Goal: Transaction & Acquisition: Purchase product/service

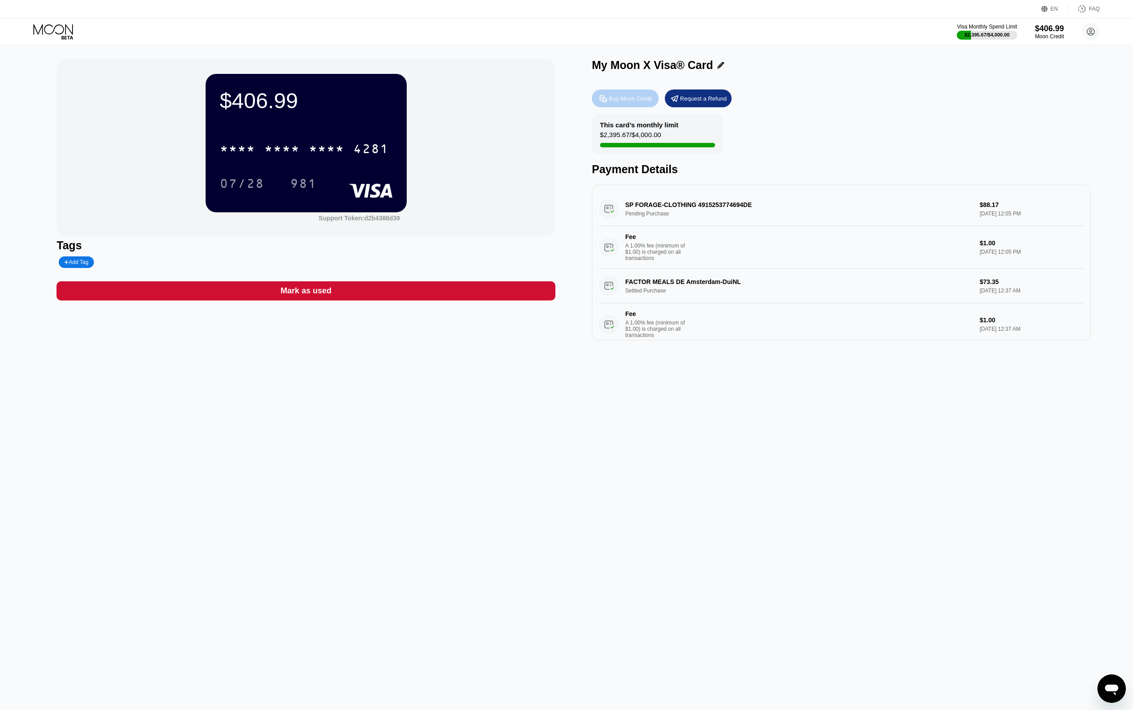
click at [637, 97] on div "Buy Moon Credit" at bounding box center [630, 99] width 43 height 8
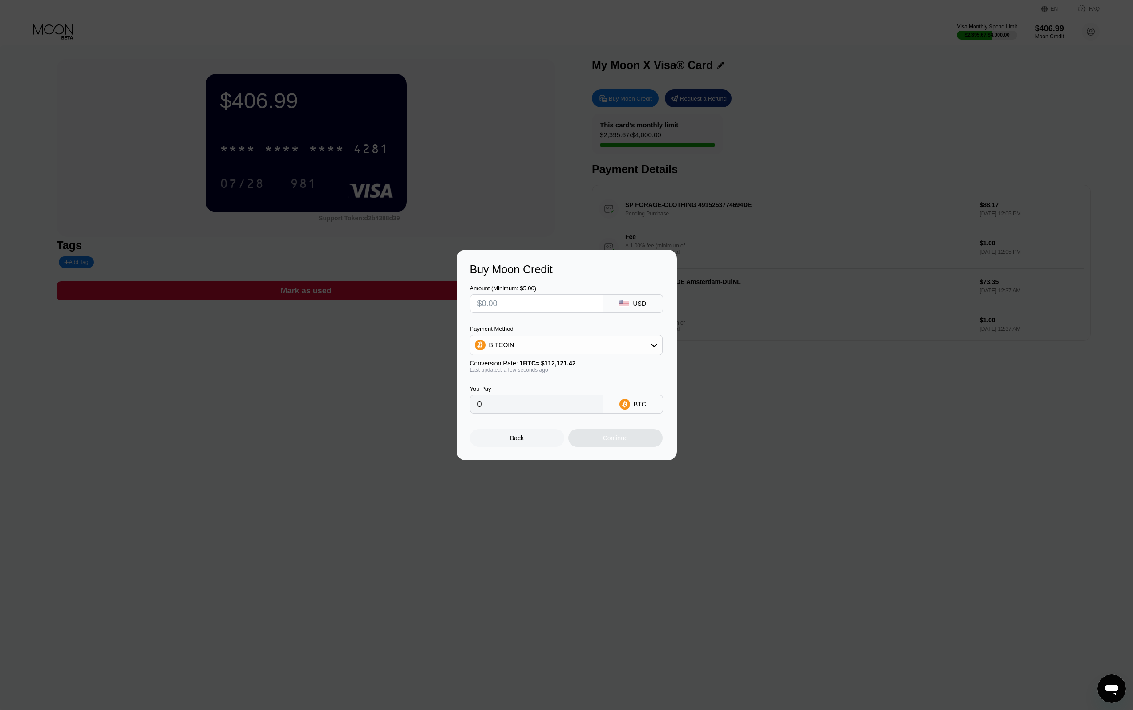
click at [528, 311] on input "text" at bounding box center [536, 303] width 118 height 18
type input "$1"
type input "0.00000892"
type input "$15"
type input "0.00013379"
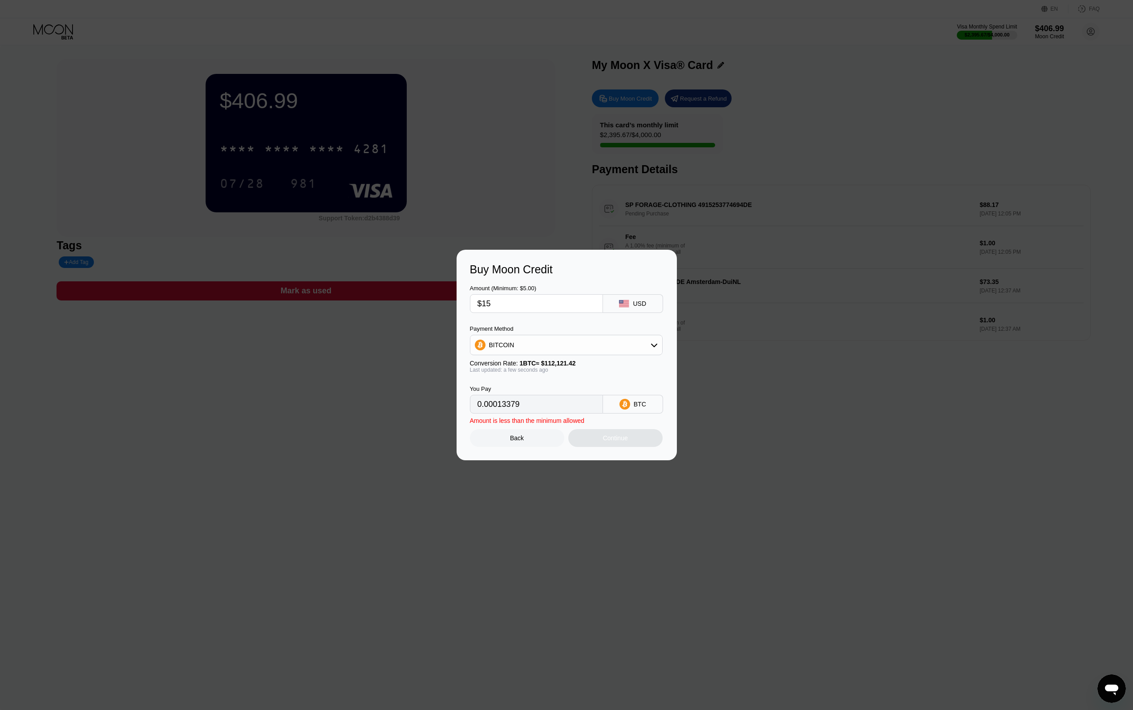
type input "$150"
type input "0.00133784"
type input "$1500"
type input "0.01337836"
type input "$1500"
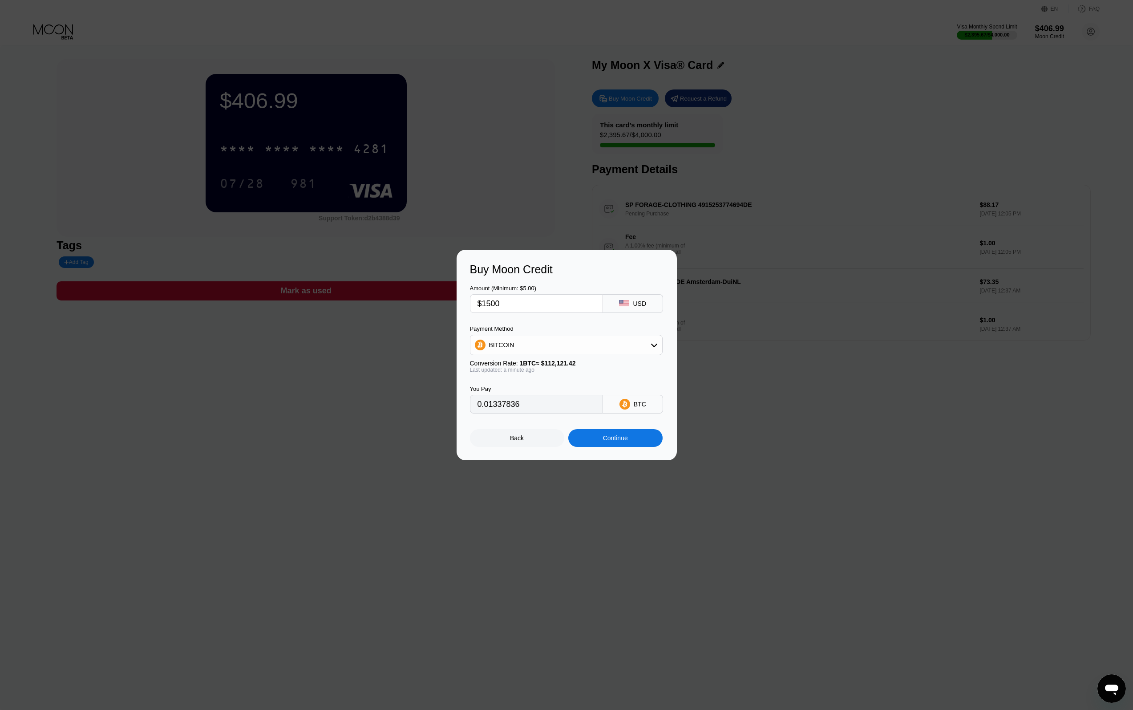
click at [586, 386] on div "You Pay" at bounding box center [536, 388] width 133 height 7
click at [626, 445] on div "Continue" at bounding box center [615, 438] width 94 height 18
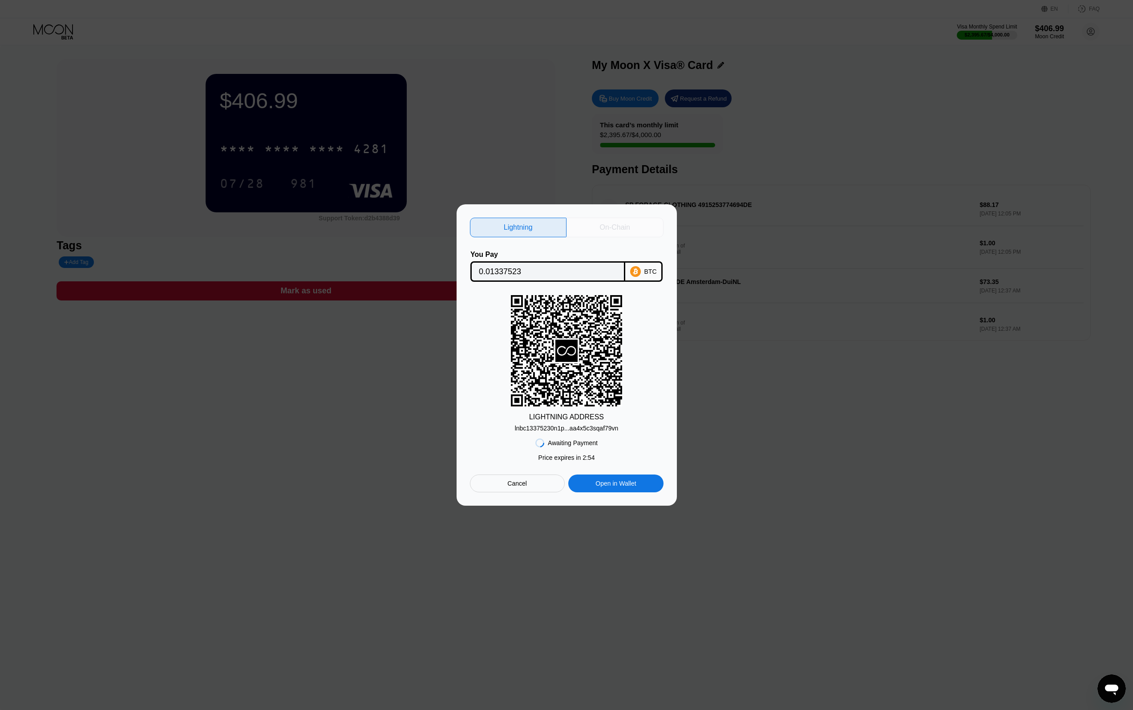
click at [595, 224] on div "On-Chain" at bounding box center [614, 228] width 97 height 20
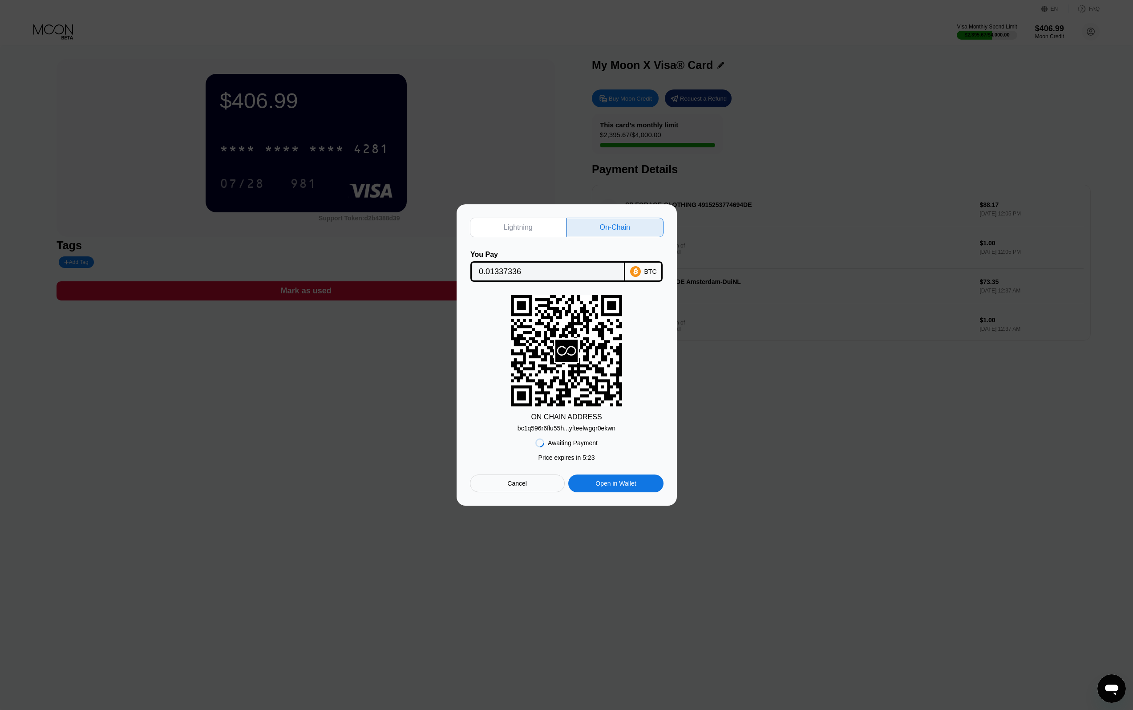
click at [661, 316] on div "ON CHAIN ADDRESS bc1q596r6flu55h...yfteelwgqr0ekwn" at bounding box center [567, 363] width 194 height 137
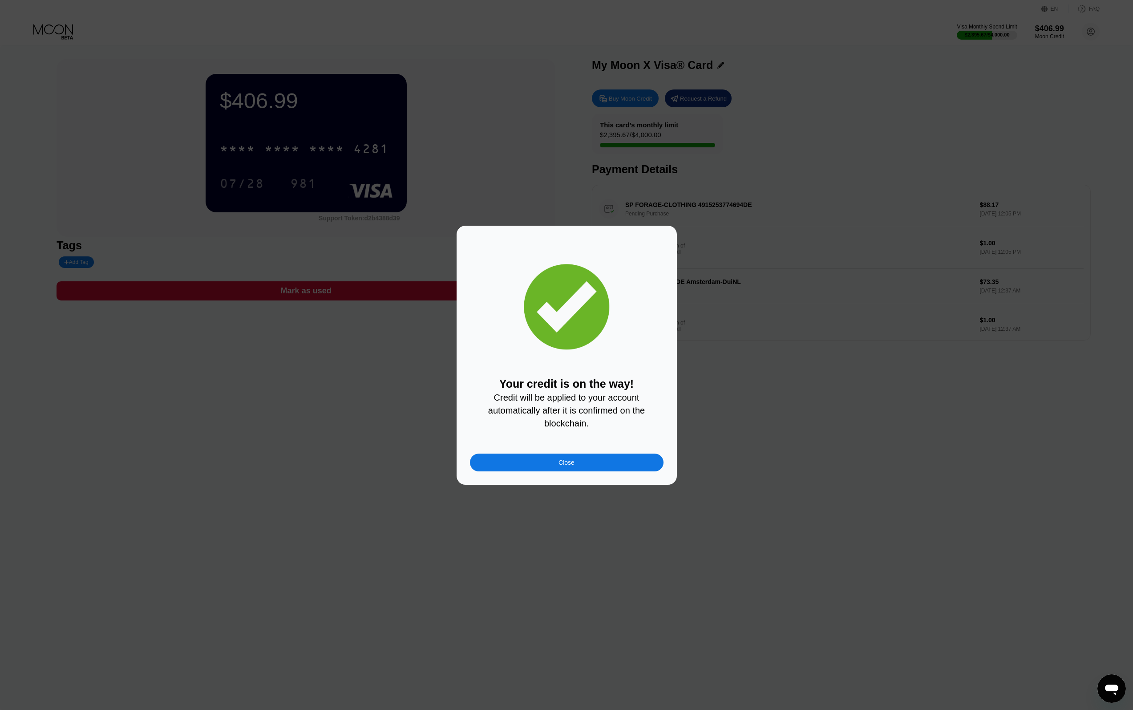
click at [574, 392] on span "Credit will be applied to your account automatically after it is confirmed on t…" at bounding box center [567, 410] width 159 height 36
click at [577, 469] on div "Close" at bounding box center [567, 462] width 194 height 18
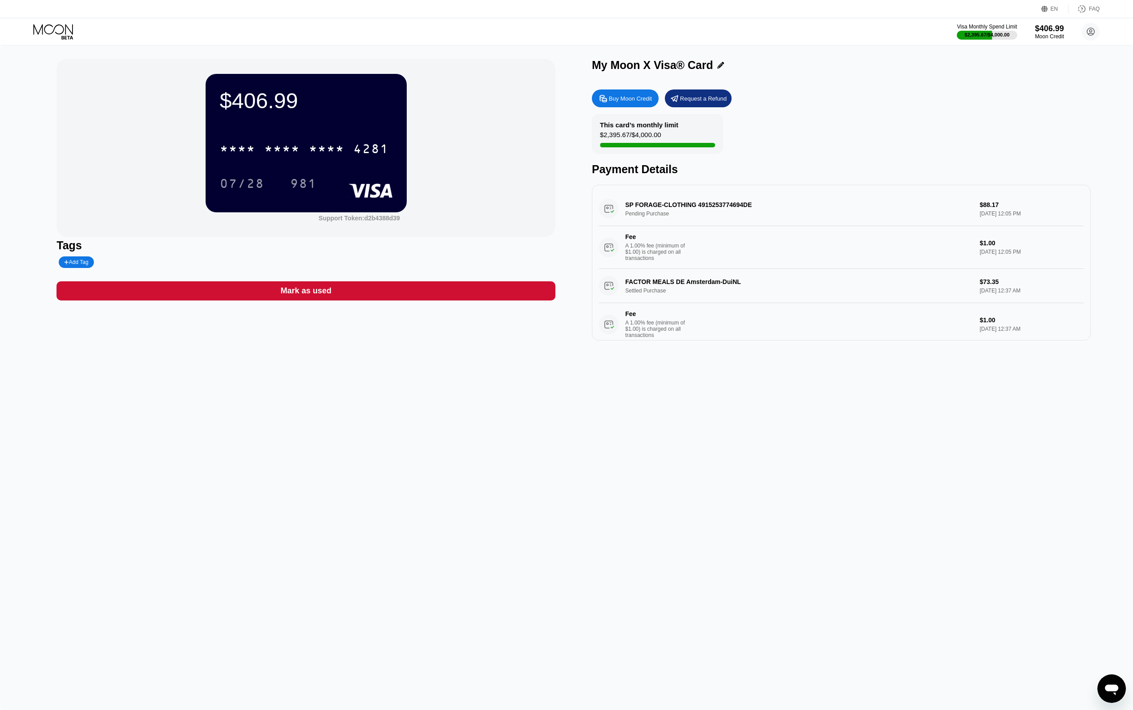
click at [891, 96] on div "Buy Moon Credit Request a Refund" at bounding box center [841, 98] width 499 height 18
